Goal: Find specific page/section: Find specific page/section

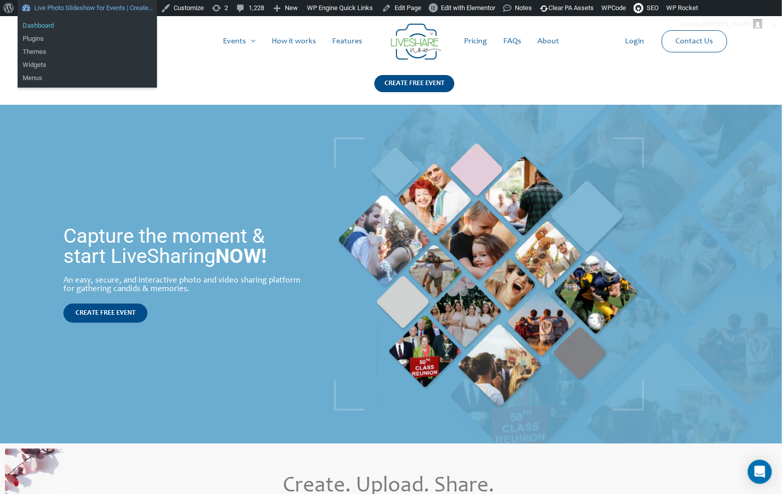
click at [70, 26] on link "Dashboard" at bounding box center [87, 25] width 139 height 13
click at [51, 21] on link "Dashboard" at bounding box center [87, 25] width 139 height 13
